Goal: Task Accomplishment & Management: Manage account settings

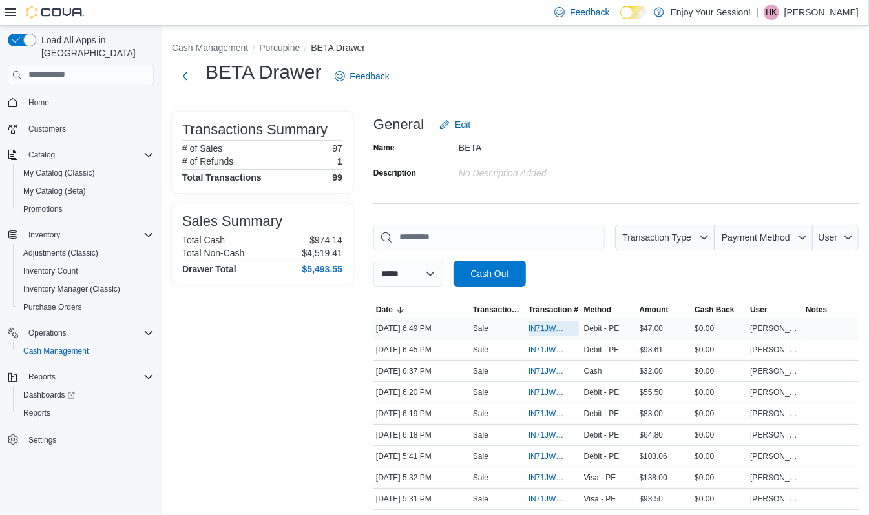
click at [554, 331] on span "IN71JW-7670344" at bounding box center [546, 329] width 37 height 10
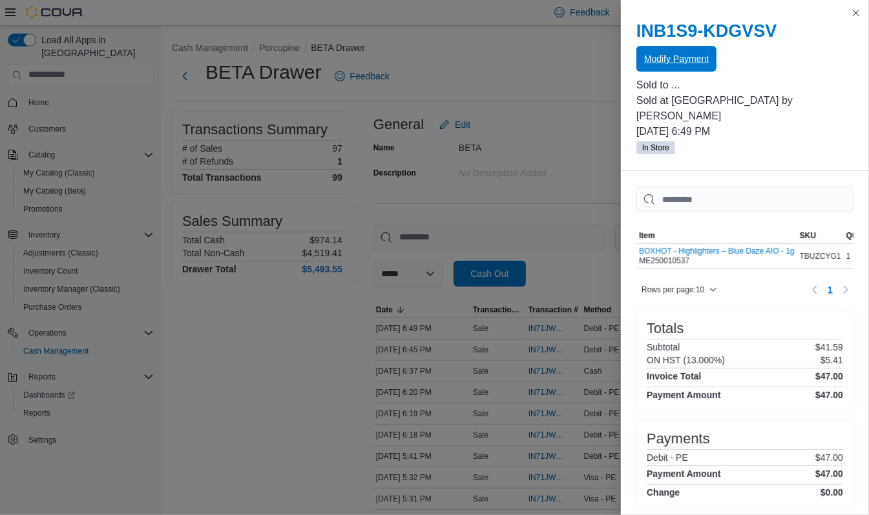
click at [690, 53] on span "Modify Payment" at bounding box center [676, 58] width 65 height 13
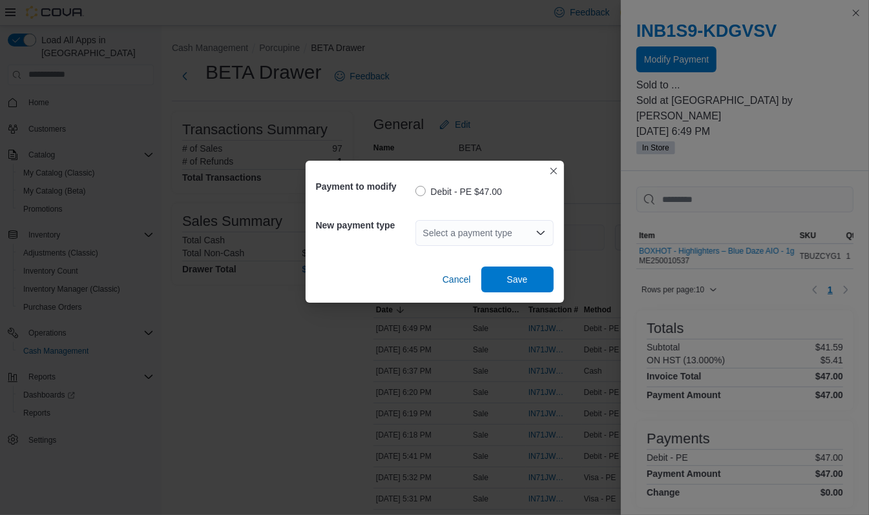
click at [505, 230] on div "Select a payment type" at bounding box center [484, 233] width 138 height 26
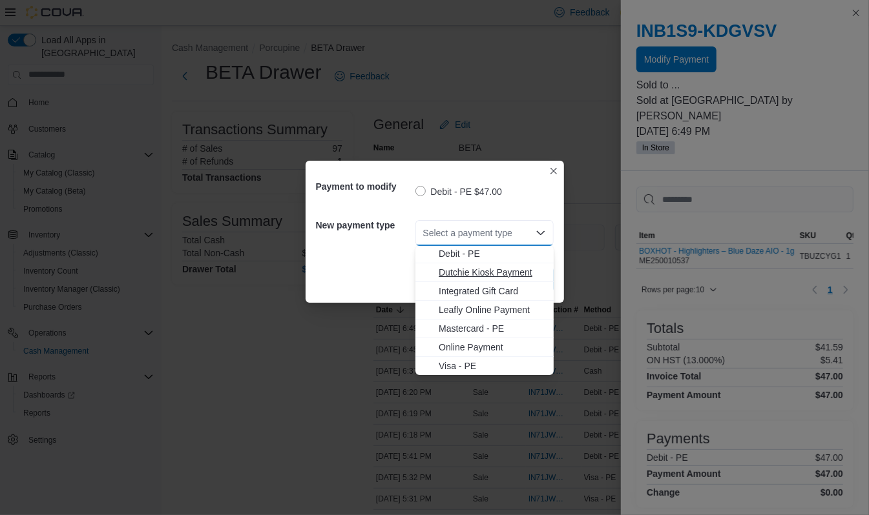
scroll to position [39, 0]
click at [458, 367] on span "Visa - PE" at bounding box center [491, 366] width 107 height 13
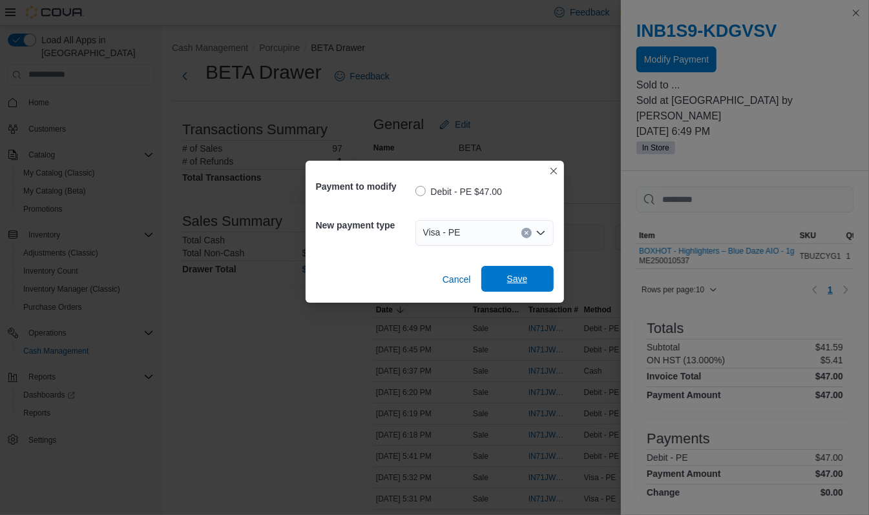
click at [502, 282] on span "Save" at bounding box center [517, 279] width 57 height 26
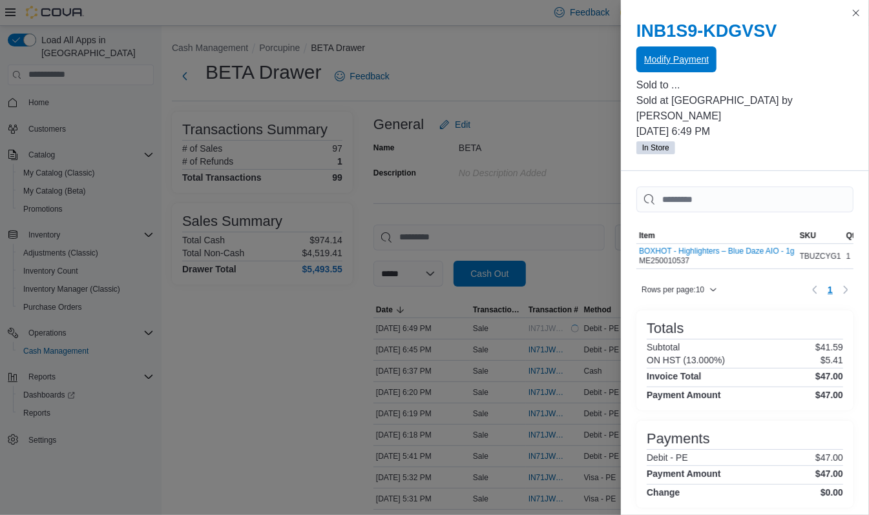
scroll to position [0, 0]
